Goal: Answer question/provide support: Share knowledge or assist other users

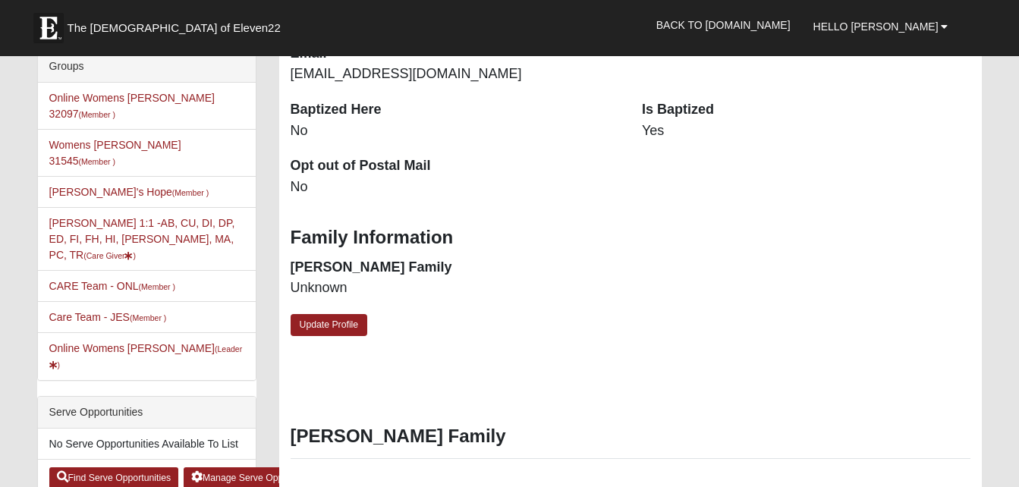
scroll to position [333, 0]
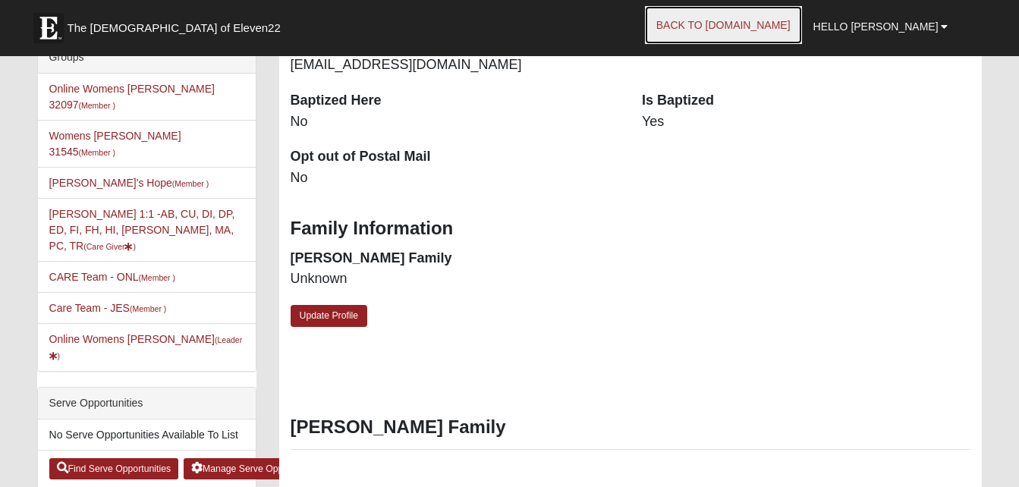
click at [787, 24] on link "Back to [DOMAIN_NAME]" at bounding box center [723, 25] width 157 height 38
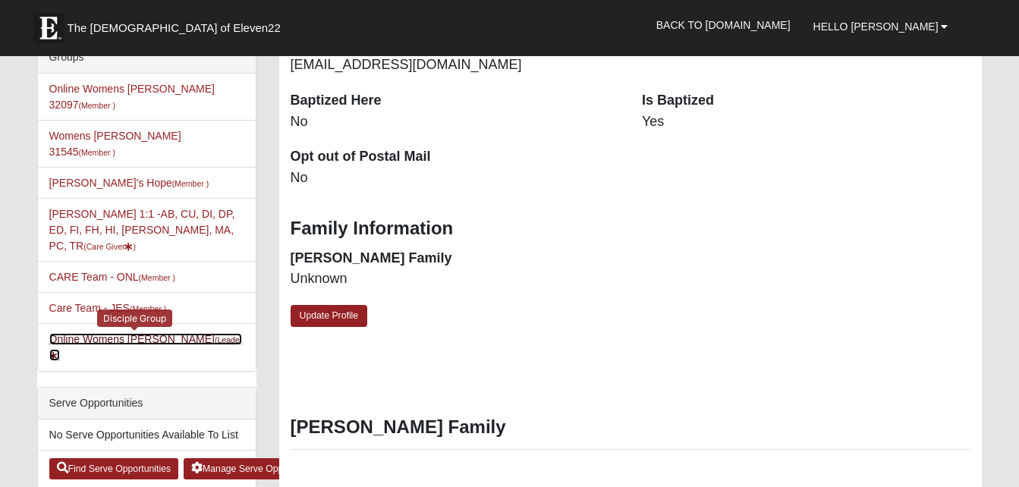
click at [176, 333] on link "Online Womens Boulineau (Leader )" at bounding box center [145, 347] width 193 height 28
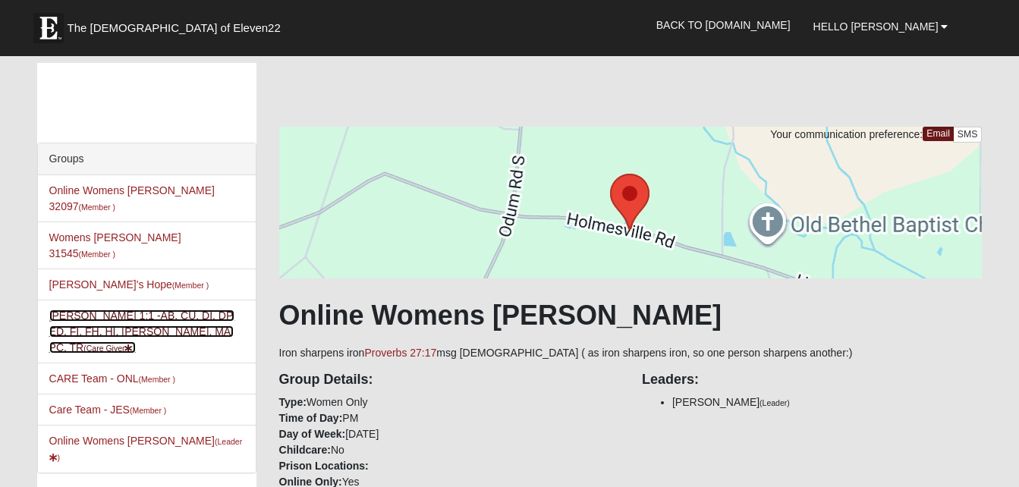
click at [119, 310] on link "Angela Boulineau 1:1 -AB, CU, DI, DP, ED, FI, FH, HI, LI, MA, PC, TR (Care Give…" at bounding box center [142, 332] width 186 height 44
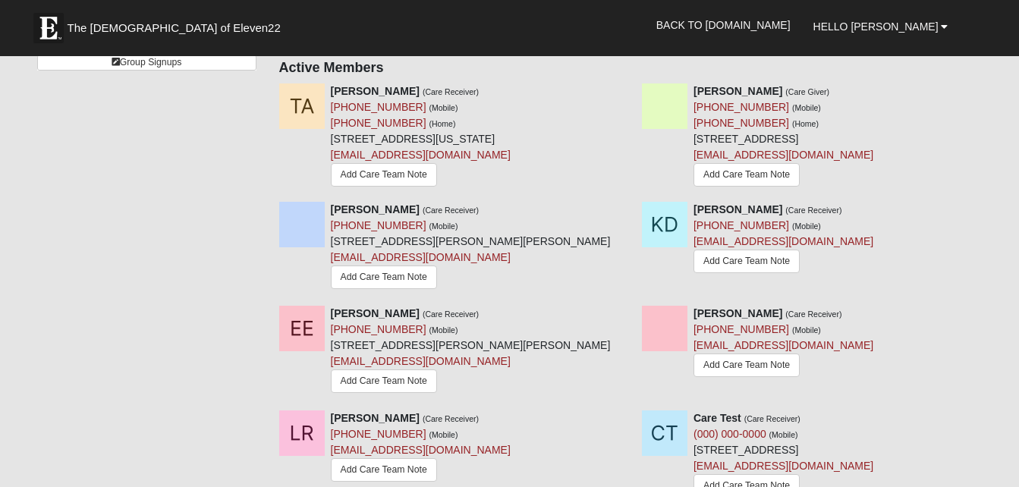
scroll to position [436, 0]
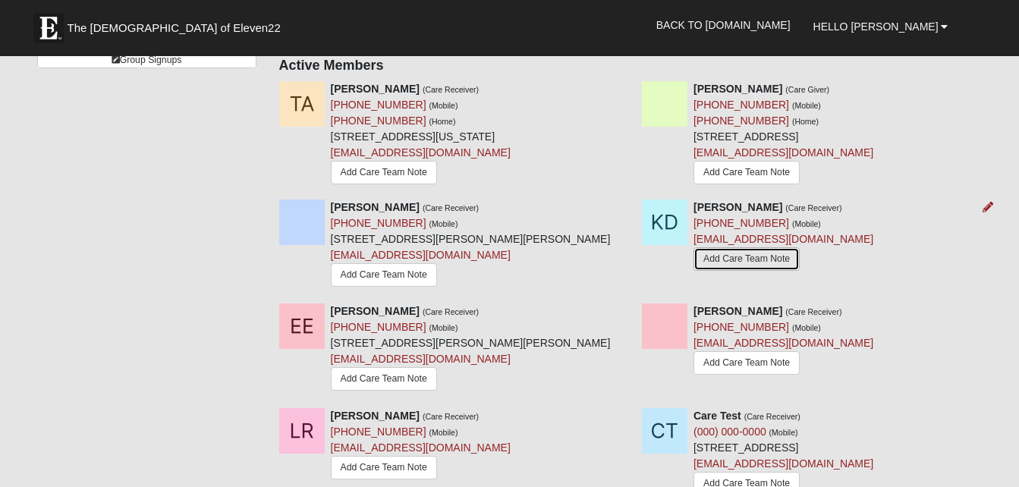
click at [765, 262] on link "Add Care Team Note" at bounding box center [746, 259] width 106 height 24
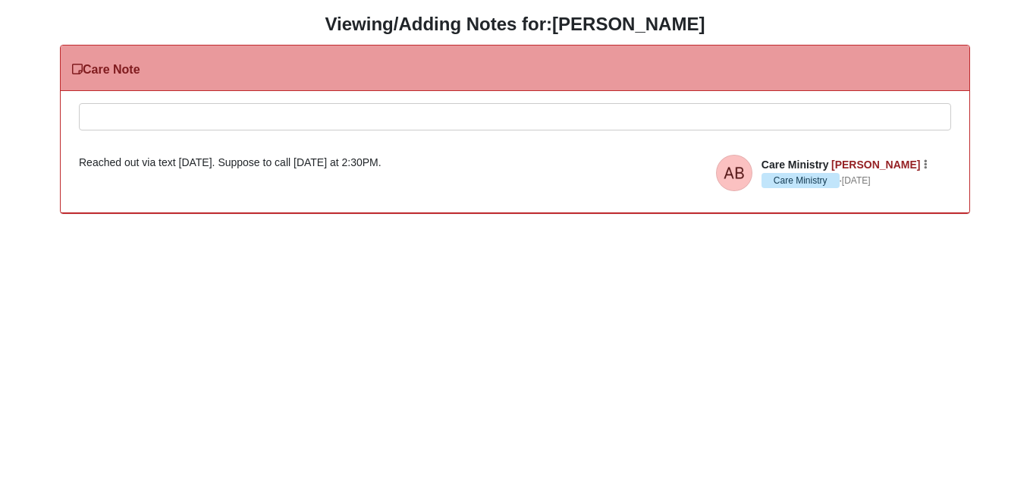
click at [262, 122] on div at bounding box center [515, 137] width 871 height 67
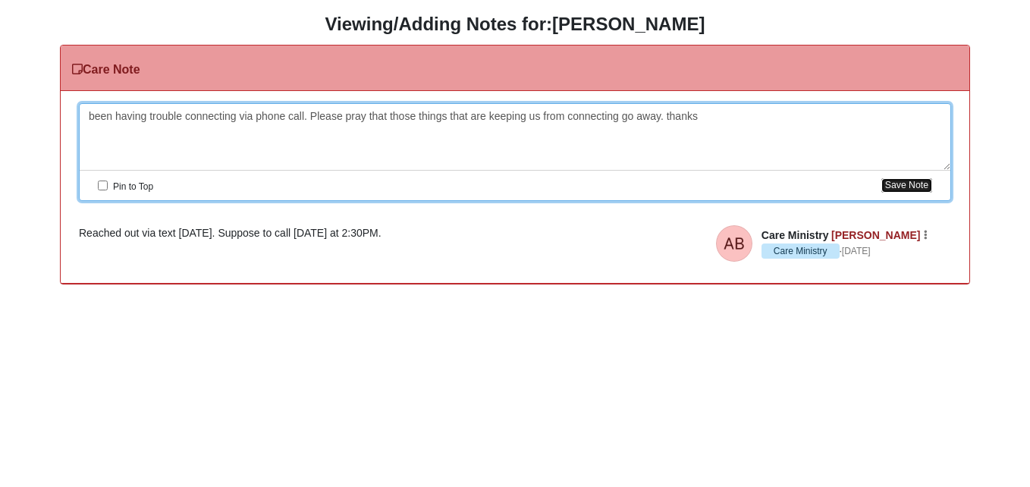
click at [900, 178] on button "Save Note" at bounding box center [906, 185] width 51 height 14
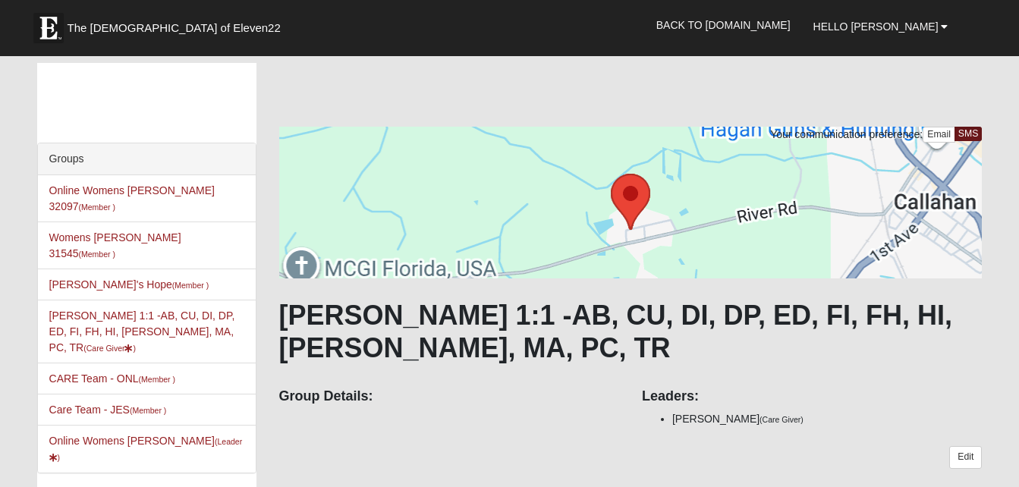
scroll to position [436, 0]
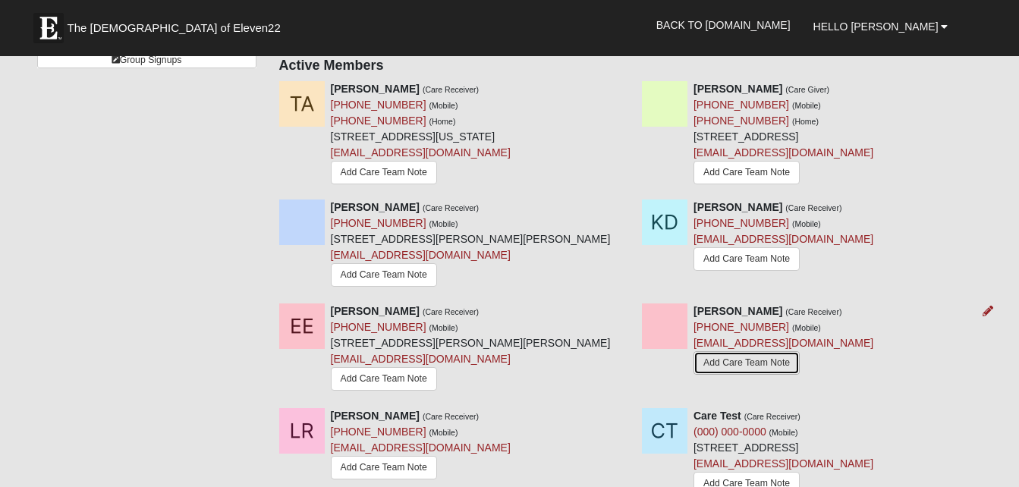
click at [765, 366] on link "Add Care Team Note" at bounding box center [746, 363] width 106 height 24
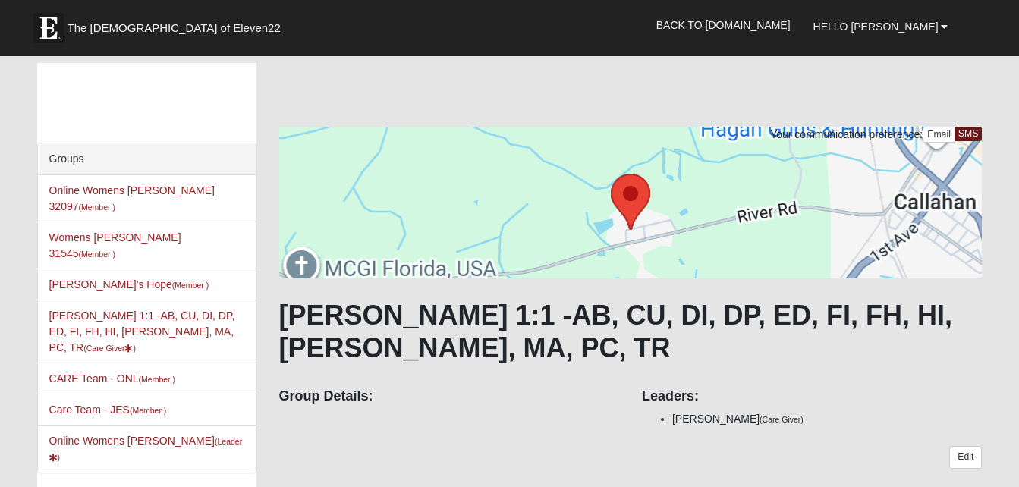
scroll to position [436, 0]
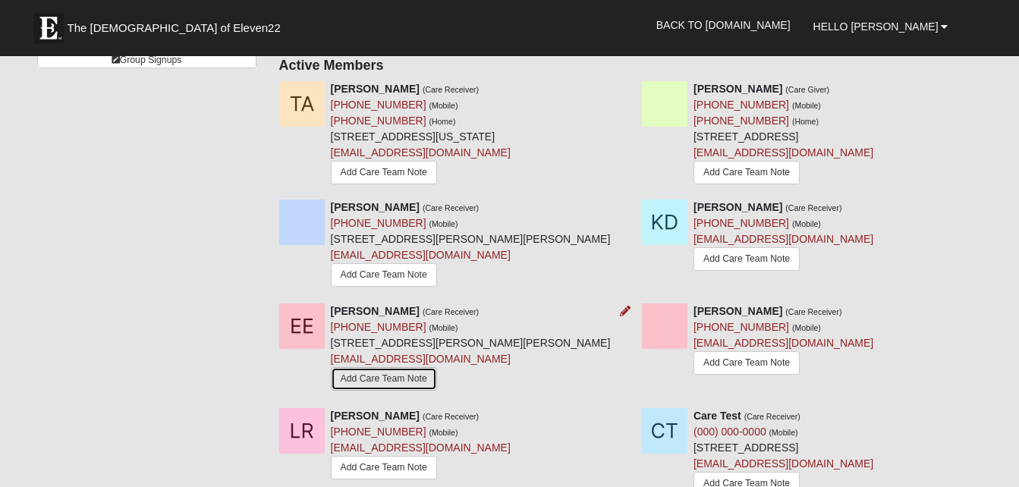
click at [376, 380] on link "Add Care Team Note" at bounding box center [384, 379] width 106 height 24
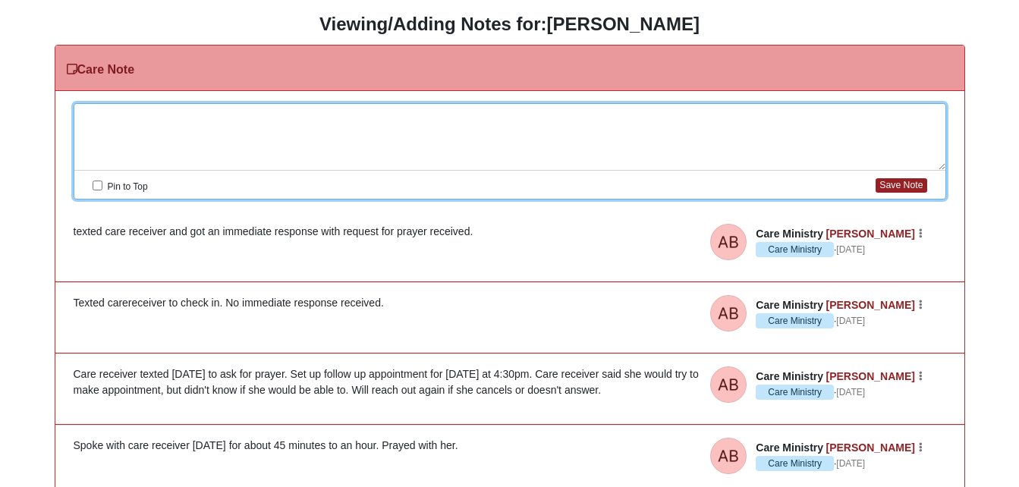
click at [215, 121] on div at bounding box center [509, 137] width 871 height 67
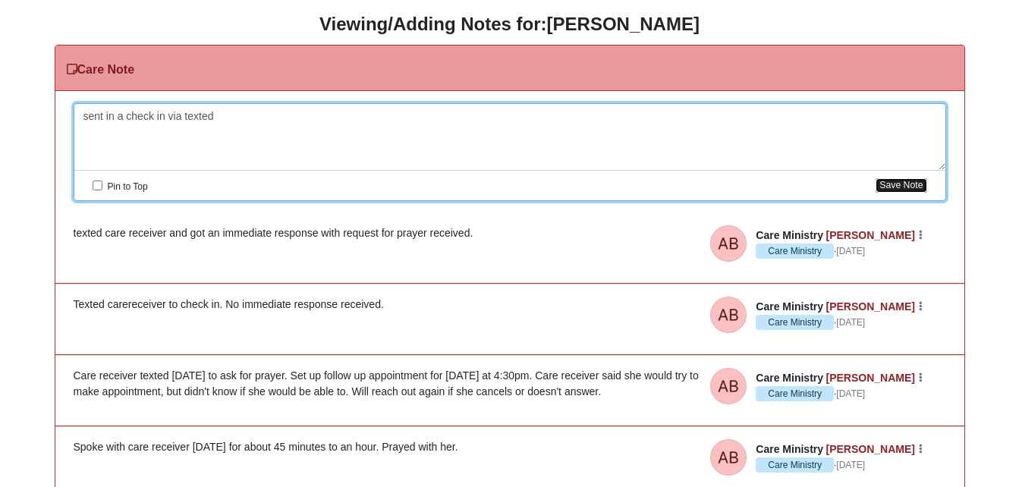
click at [908, 187] on button "Save Note" at bounding box center [900, 185] width 51 height 14
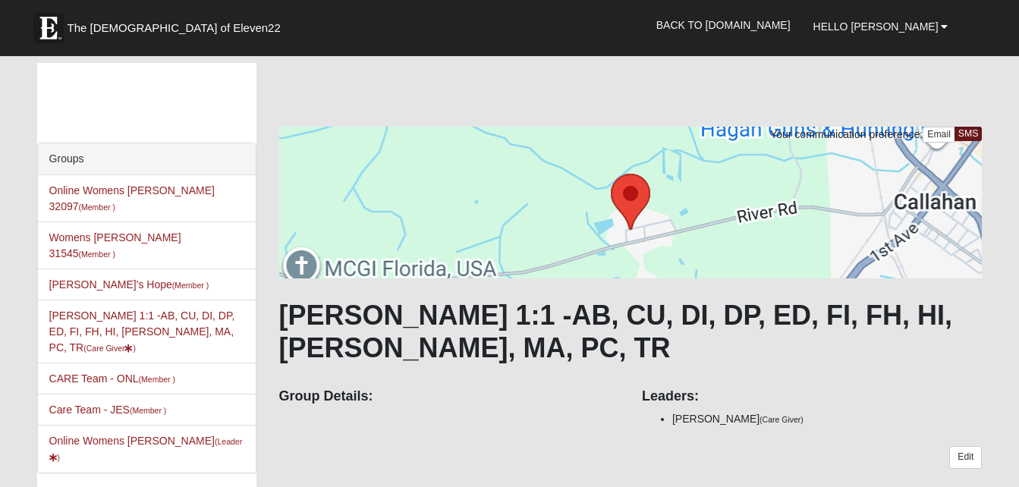
scroll to position [436, 0]
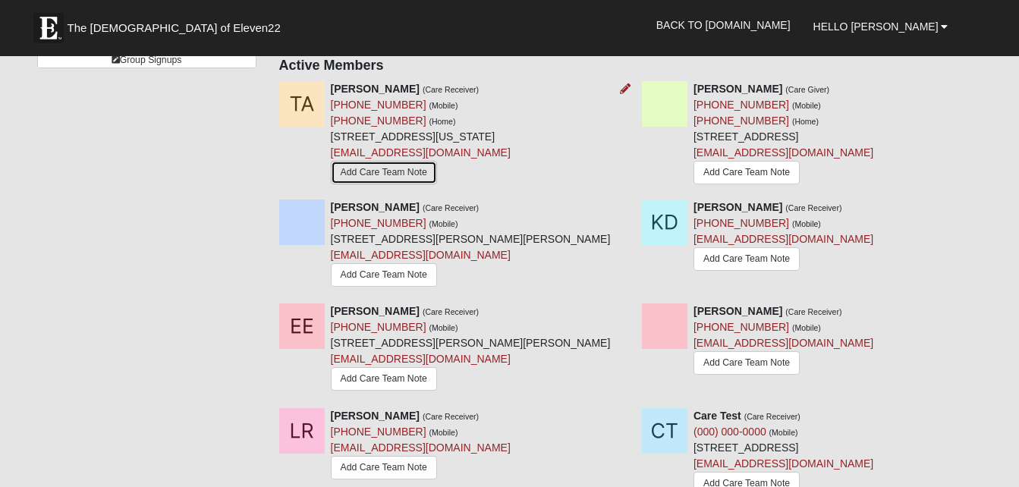
click at [385, 161] on link "Add Care Team Note" at bounding box center [384, 173] width 106 height 24
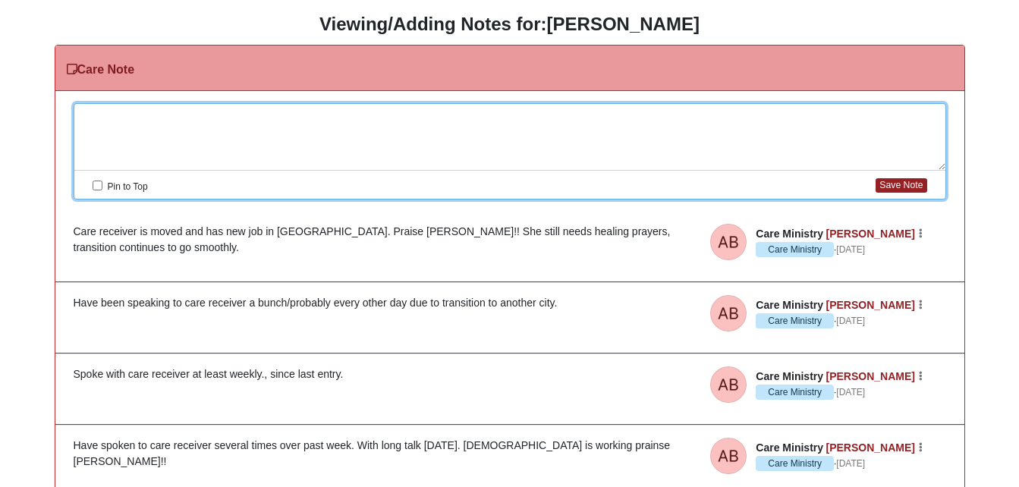
click at [344, 112] on div at bounding box center [509, 137] width 871 height 67
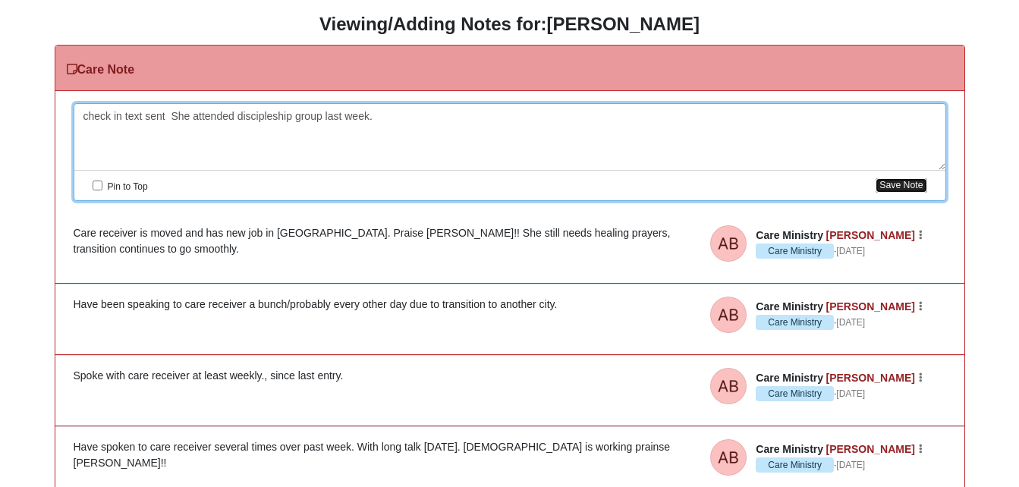
click at [888, 182] on button "Save Note" at bounding box center [900, 185] width 51 height 14
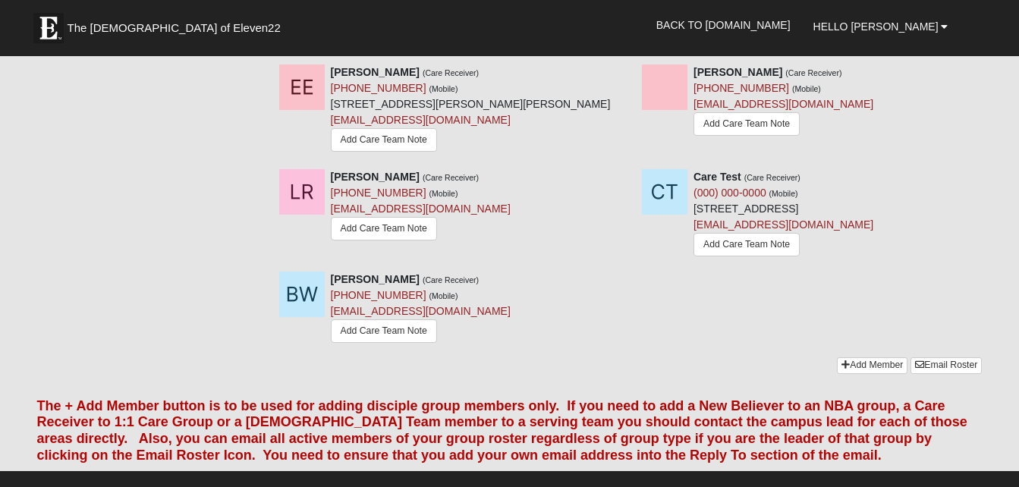
scroll to position [690, 0]
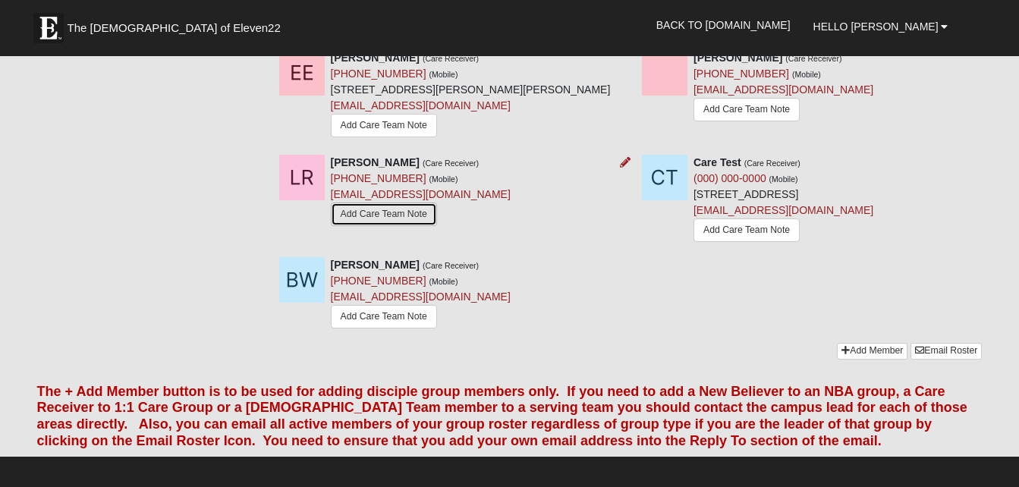
click at [375, 215] on link "Add Care Team Note" at bounding box center [384, 215] width 106 height 24
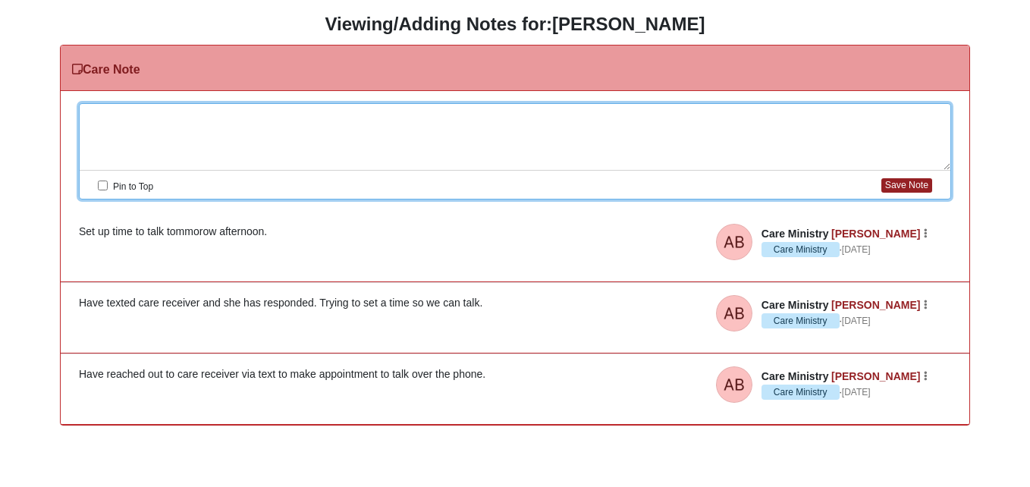
click at [292, 124] on div at bounding box center [515, 137] width 871 height 67
click at [905, 188] on button "Save Note" at bounding box center [906, 185] width 51 height 14
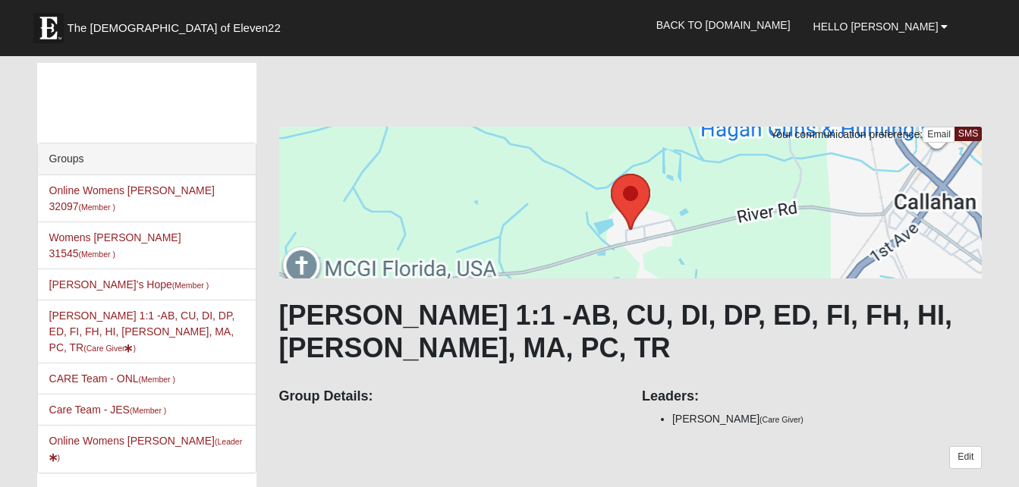
scroll to position [690, 0]
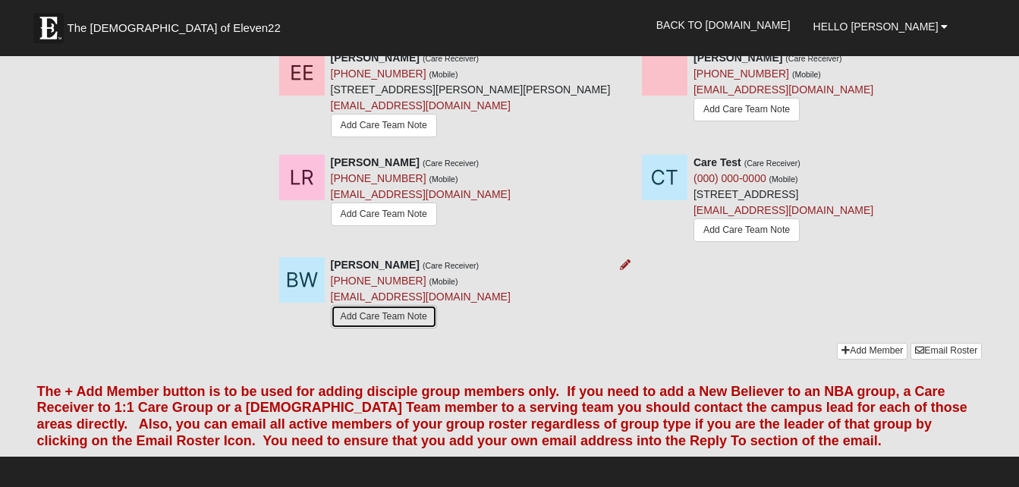
click at [409, 323] on link "Add Care Team Note" at bounding box center [384, 317] width 106 height 24
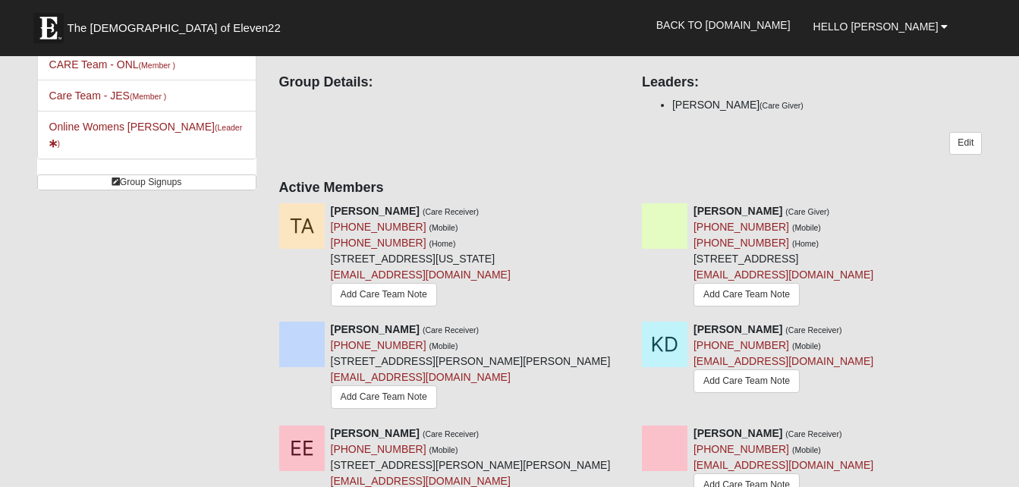
scroll to position [292, 0]
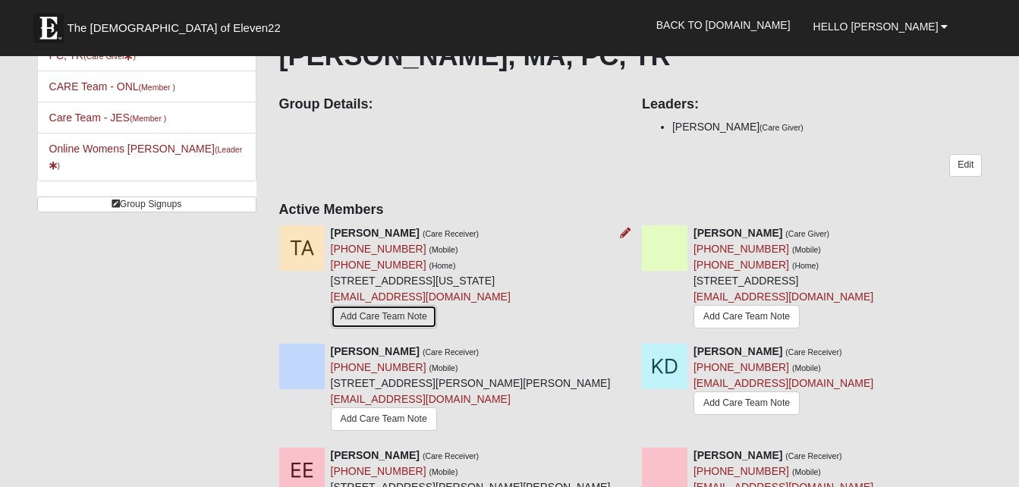
click at [406, 308] on link "Add Care Team Note" at bounding box center [384, 317] width 106 height 24
